Goal: Find specific page/section: Find specific page/section

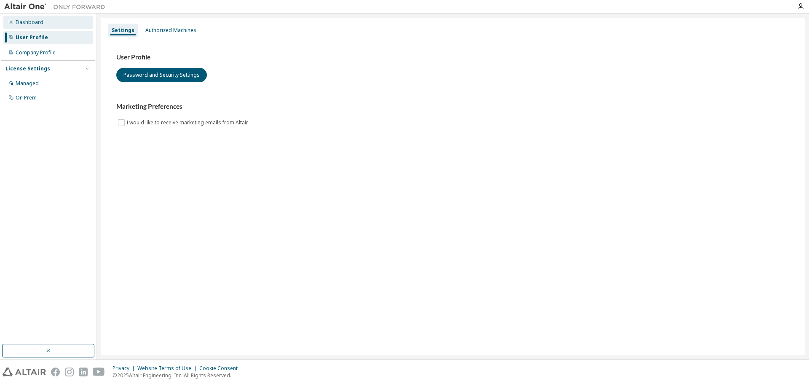
click at [55, 23] on div "Dashboard" at bounding box center [48, 22] width 90 height 13
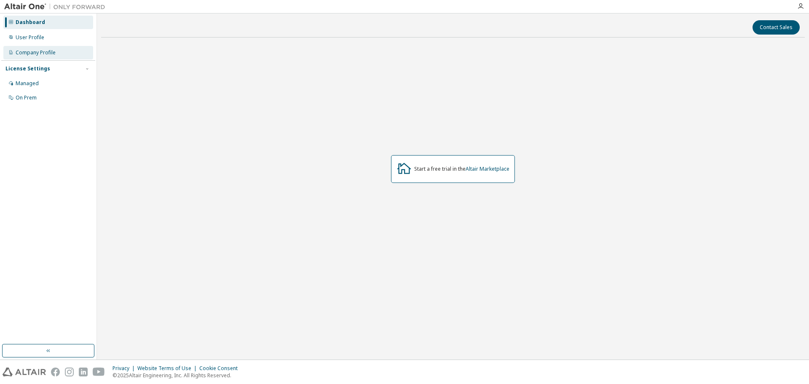
click at [46, 55] on div "Company Profile" at bounding box center [36, 52] width 40 height 7
